Goal: Ask a question

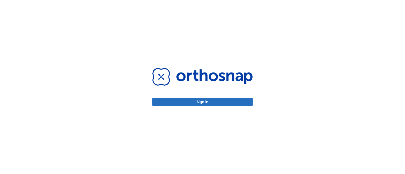
click at [235, 104] on button "Sign in" at bounding box center [202, 102] width 100 height 8
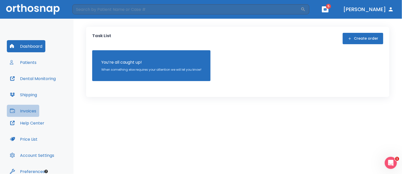
click at [38, 111] on button "Invoices" at bounding box center [23, 111] width 32 height 12
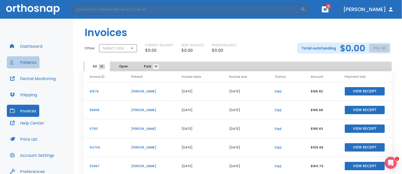
click at [35, 62] on button "Patients" at bounding box center [23, 62] width 33 height 12
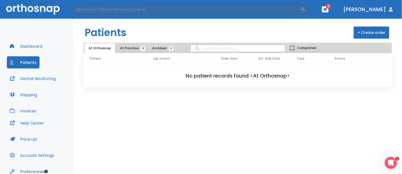
click at [121, 44] on button "At Practice 8" at bounding box center [131, 49] width 31 height 10
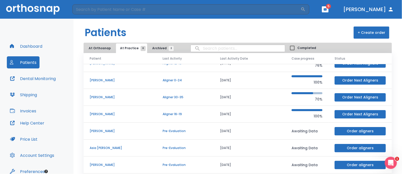
scroll to position [30, 0]
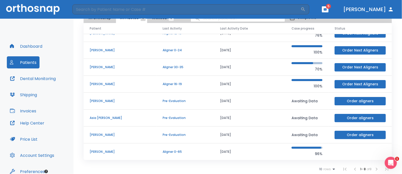
click at [187, 151] on p "Aligner 0-65" at bounding box center [185, 152] width 45 height 5
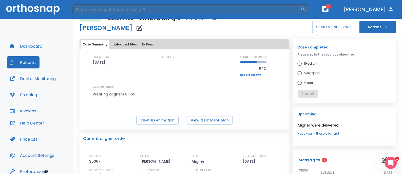
scroll to position [4, 0]
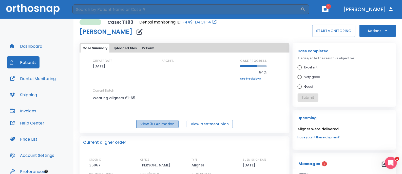
click at [167, 122] on button "View 3D Animation" at bounding box center [157, 124] width 42 height 8
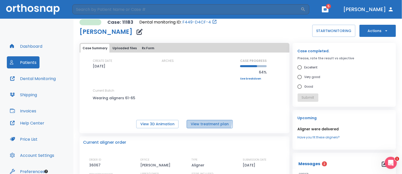
click at [203, 121] on button "View treatment plan" at bounding box center [210, 124] width 46 height 8
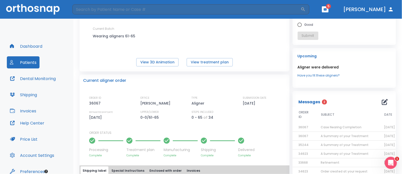
scroll to position [66, 0]
click at [383, 102] on icon "button" at bounding box center [385, 101] width 6 height 6
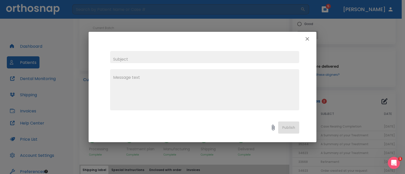
click at [218, 50] on div "x" at bounding box center [203, 81] width 228 height 70
click at [216, 53] on input "text" at bounding box center [204, 57] width 189 height 12
click at [306, 41] on icon "button" at bounding box center [307, 39] width 6 height 6
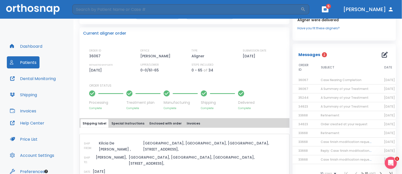
scroll to position [113, 0]
click at [380, 55] on button "button" at bounding box center [385, 55] width 10 height 10
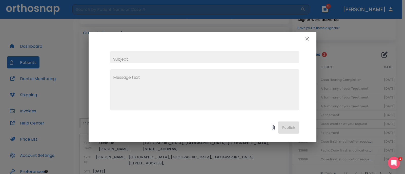
click at [167, 60] on input "text" at bounding box center [204, 57] width 189 height 12
type input "Tx question"
click at [164, 81] on textarea at bounding box center [204, 92] width 183 height 35
drag, startPoint x: 211, startPoint y: 79, endPoint x: 110, endPoint y: 91, distance: 102.0
click at [110, 91] on div "Pt just finished aligner 65. Tooth x" at bounding box center [204, 89] width 189 height 41
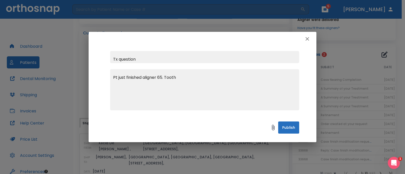
click at [193, 80] on textarea "Pt just finished aligner 65. Tooth" at bounding box center [204, 92] width 183 height 35
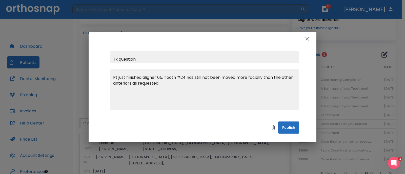
click at [114, 84] on textarea "Pt just finished aligner 65. Tooth #24 has still not been moved more facially t…" at bounding box center [204, 92] width 183 height 35
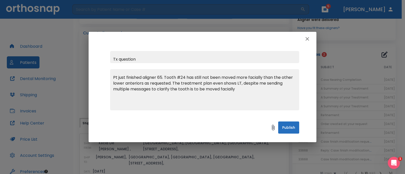
drag, startPoint x: 259, startPoint y: 84, endPoint x: 173, endPoint y: 82, distance: 85.4
click at [173, 82] on textarea "Pt just finished aligner 65. Tooth #24 has still not been moved more facially t…" at bounding box center [204, 92] width 183 height 35
click at [229, 90] on textarea "Pt just finished aligner 65. Tooth #24 has still not been moved more facially t…" at bounding box center [204, 92] width 183 height 35
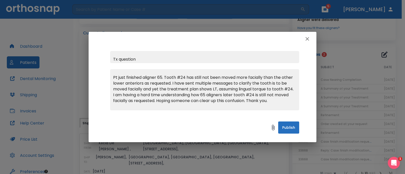
type textarea "Pt just finished aligner 65. Tooth #24 has still not been moved more facially t…"
click at [293, 130] on button "Publish" at bounding box center [288, 128] width 21 height 12
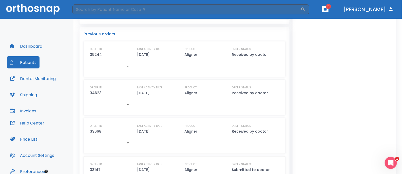
scroll to position [296, 0]
drag, startPoint x: 390, startPoint y: 161, endPoint x: 775, endPoint y: 313, distance: 414.3
click at [390, 160] on icon "Open Intercom Messenger" at bounding box center [390, 162] width 8 height 8
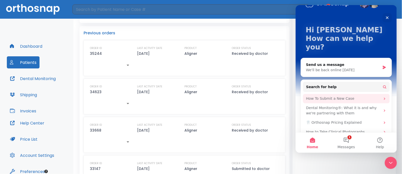
scroll to position [0, 0]
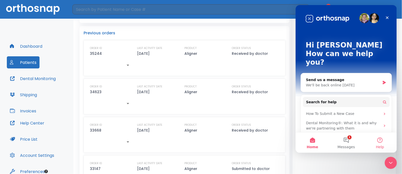
click at [377, 141] on button "Help" at bounding box center [380, 143] width 34 height 20
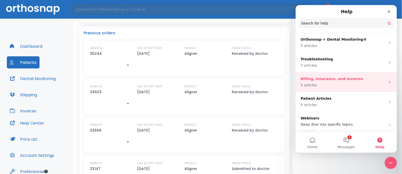
scroll to position [136, 0]
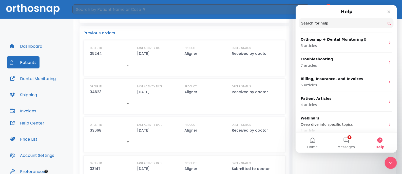
click at [56, 36] on div "Dashboard Patients Dental Monitoring Shipping Invoices Help Center Price List A…" at bounding box center [36, 102] width 73 height 167
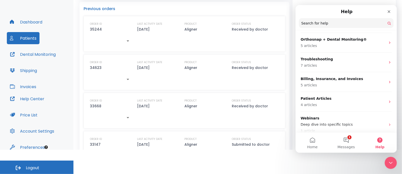
click at [29, 98] on button "Help Center" at bounding box center [27, 99] width 41 height 12
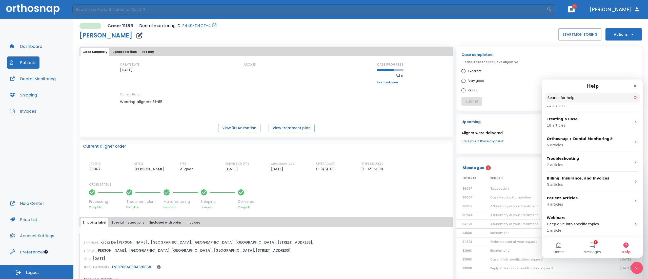
scroll to position [106, 0]
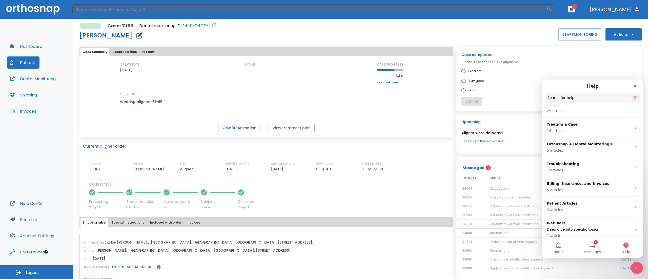
click at [405, 174] on span "Tx question" at bounding box center [499, 188] width 18 height 4
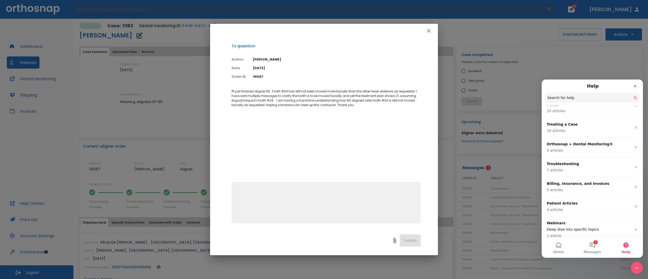
click at [405, 30] on icon "button" at bounding box center [429, 31] width 6 height 6
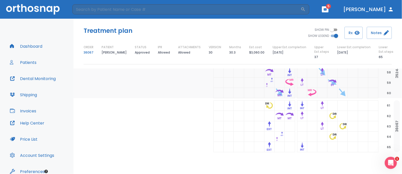
scroll to position [742, 54]
click at [332, 28] on input "SHOW PIN" at bounding box center [332, 30] width 18 height 6
click at [332, 28] on input "SHOW PIN" at bounding box center [336, 30] width 18 height 6
checkbox input "false"
click at [356, 32] on icon "button" at bounding box center [356, 33] width 5 height 4
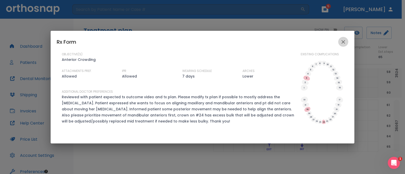
click at [342, 43] on icon "close" at bounding box center [344, 42] width 4 height 4
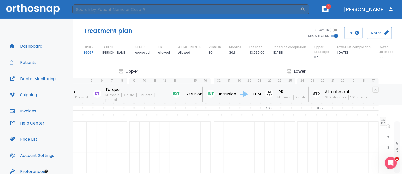
scroll to position [0, 0]
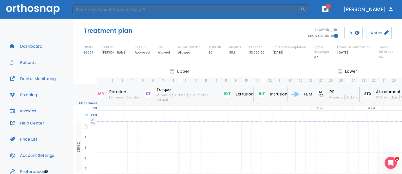
click at [29, 64] on button "Patients" at bounding box center [23, 62] width 33 height 12
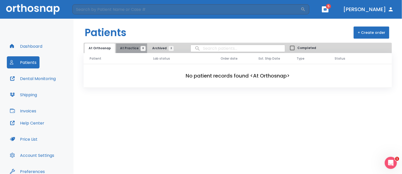
click at [135, 46] on span "At Practice 8" at bounding box center [131, 48] width 23 height 5
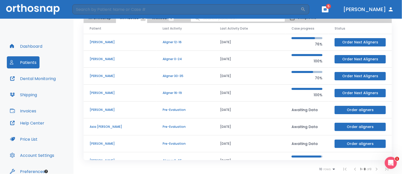
scroll to position [9, 0]
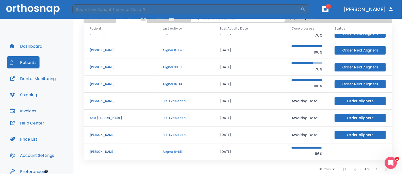
click at [121, 150] on p "[PERSON_NAME]" at bounding box center [120, 152] width 61 height 5
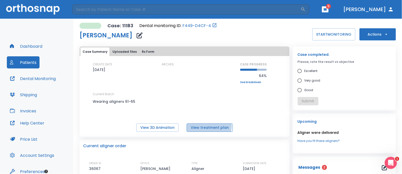
click at [203, 126] on button "View treatment plan" at bounding box center [210, 128] width 46 height 8
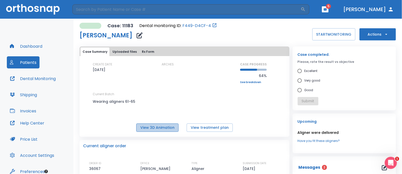
click at [163, 125] on button "View 3D Animation" at bounding box center [157, 128] width 42 height 8
click at [205, 126] on button "View treatment plan" at bounding box center [210, 128] width 46 height 8
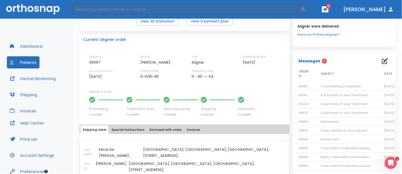
scroll to position [108, 0]
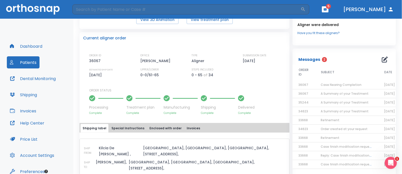
click at [344, 137] on td "Refinement" at bounding box center [346, 138] width 63 height 9
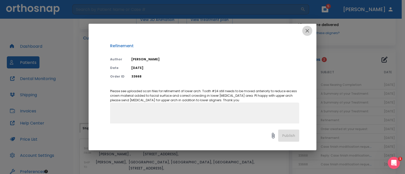
click at [311, 32] on button "button" at bounding box center [307, 31] width 10 height 10
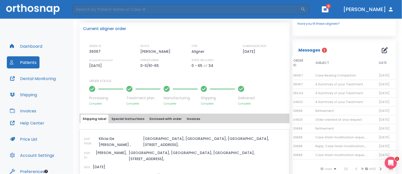
scroll to position [0, 10]
click at [356, 111] on td "Refinement" at bounding box center [340, 111] width 63 height 9
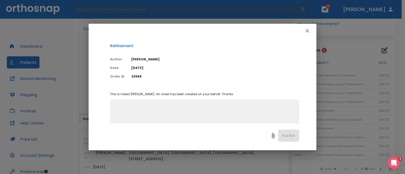
click at [354, 118] on div "Refinement Author Arbeth Delfinado Date 04/02/25 Order ID 33668 This is noted D…" at bounding box center [202, 87] width 405 height 174
click at [307, 29] on icon "button" at bounding box center [307, 31] width 6 height 6
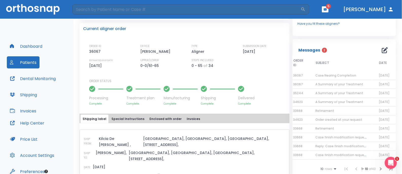
click at [335, 120] on span "Order created at your request" at bounding box center [338, 120] width 47 height 4
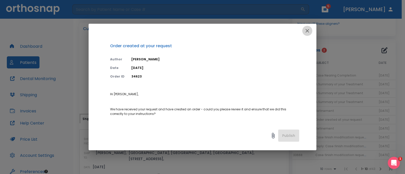
click at [309, 31] on icon "button" at bounding box center [307, 31] width 6 height 6
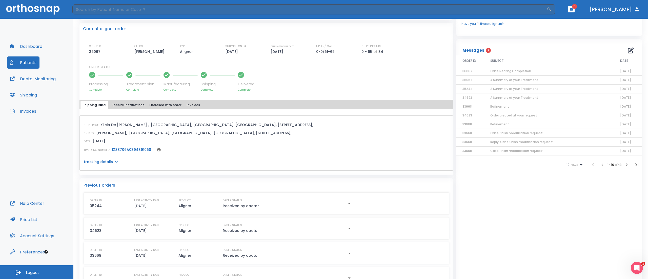
scroll to position [0, 0]
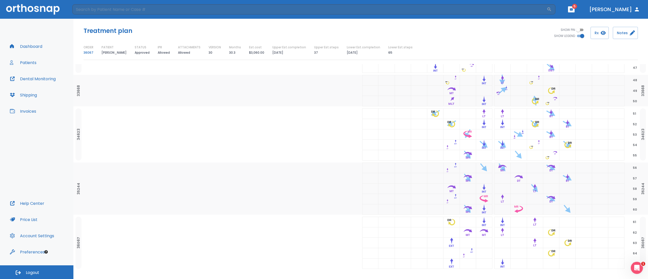
scroll to position [620, 0]
